Goal: Information Seeking & Learning: Learn about a topic

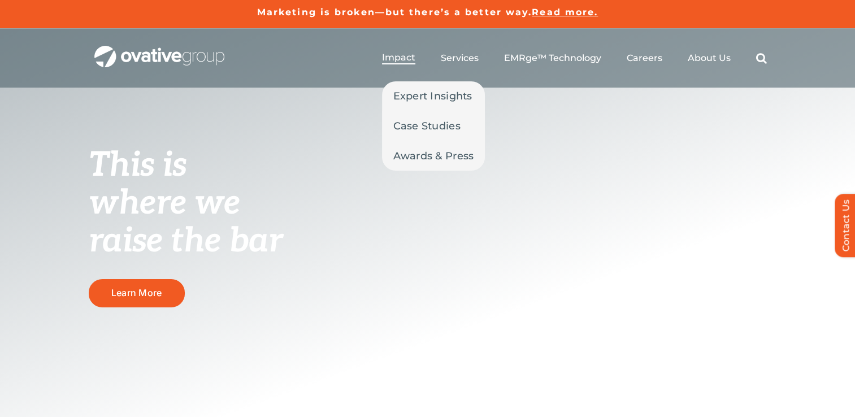
click at [413, 55] on span "Impact" at bounding box center [398, 57] width 33 height 11
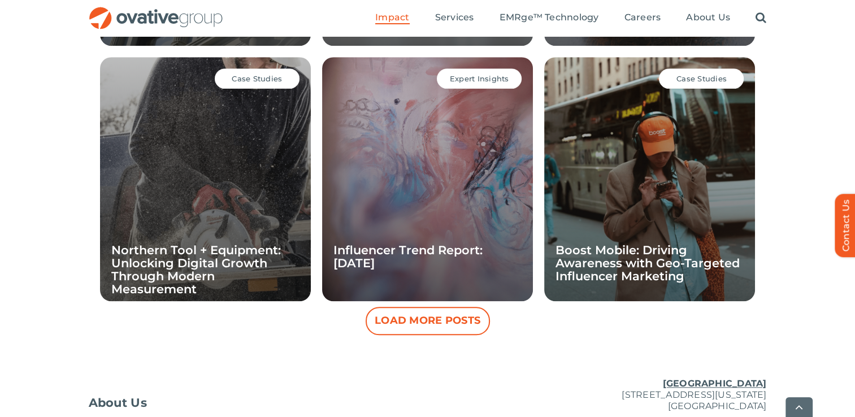
scroll to position [1216, 0]
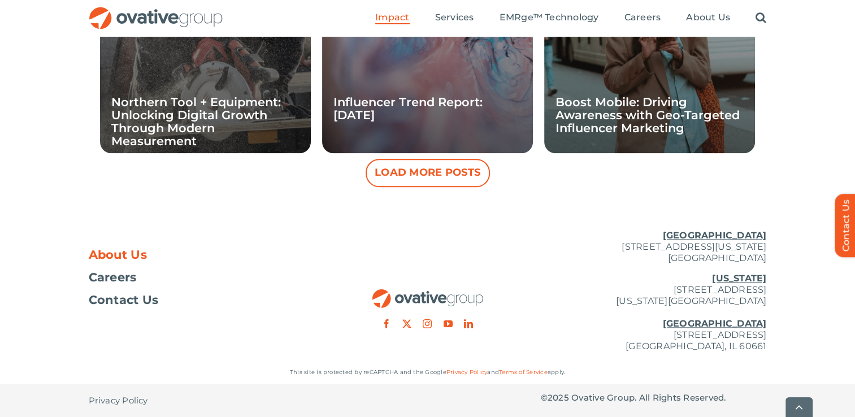
click at [133, 257] on span "About Us" at bounding box center [118, 254] width 59 height 11
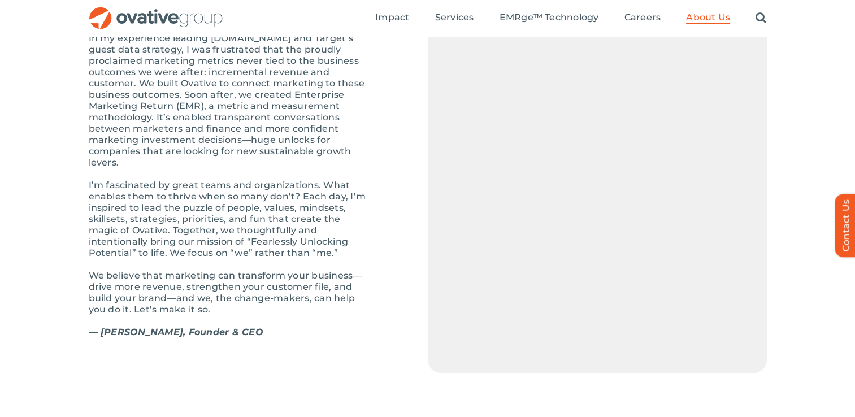
scroll to position [1291, 0]
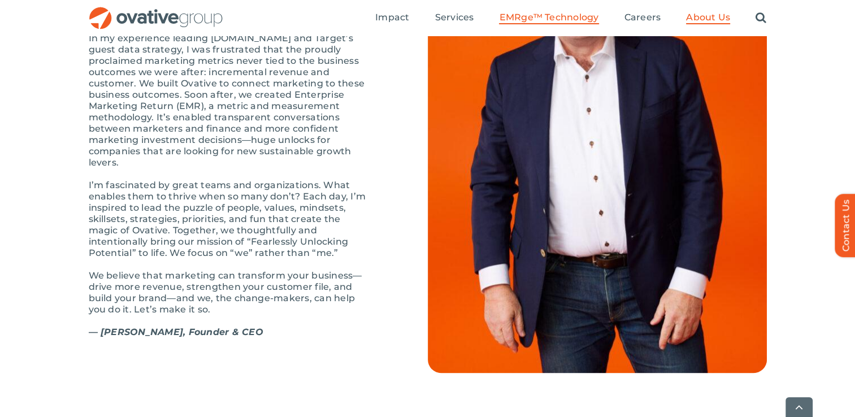
click at [540, 13] on span "EMRge™ Technology" at bounding box center [548, 17] width 99 height 11
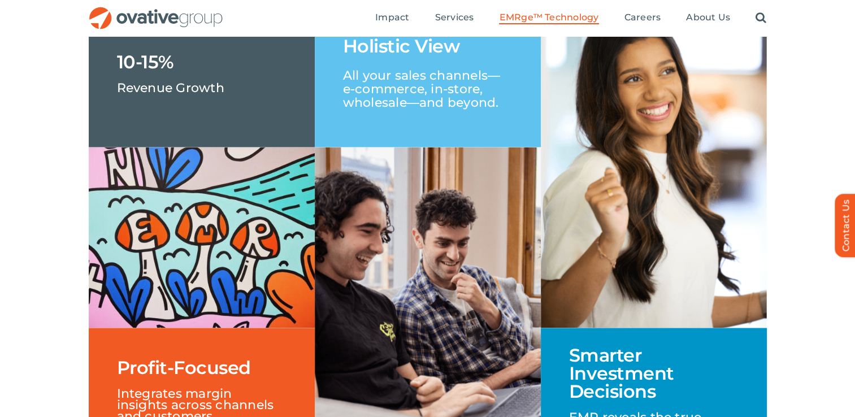
scroll to position [1797, 0]
click at [402, 110] on p "All your sales channels—e-commerce, in-store, wholesale—and beyond." at bounding box center [428, 82] width 170 height 54
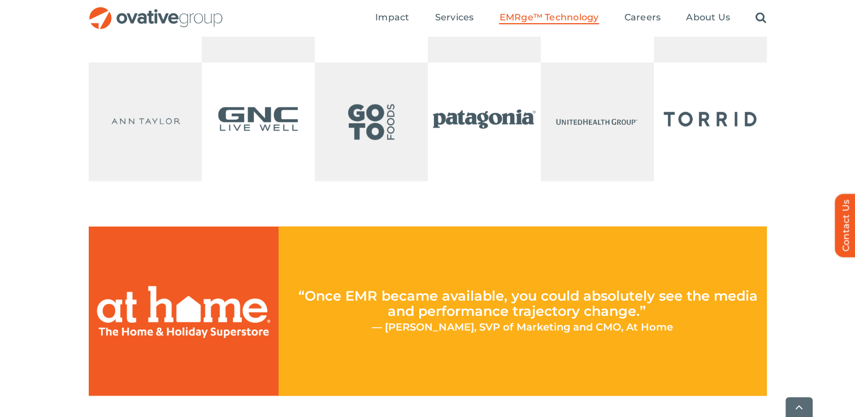
scroll to position [2729, 0]
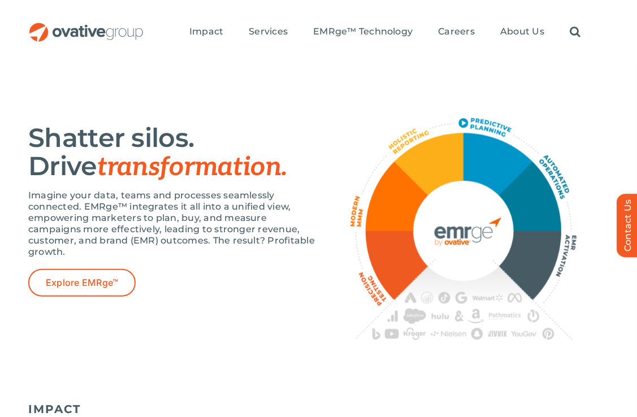
scroll to position [673, 0]
